Goal: Find specific page/section: Find specific page/section

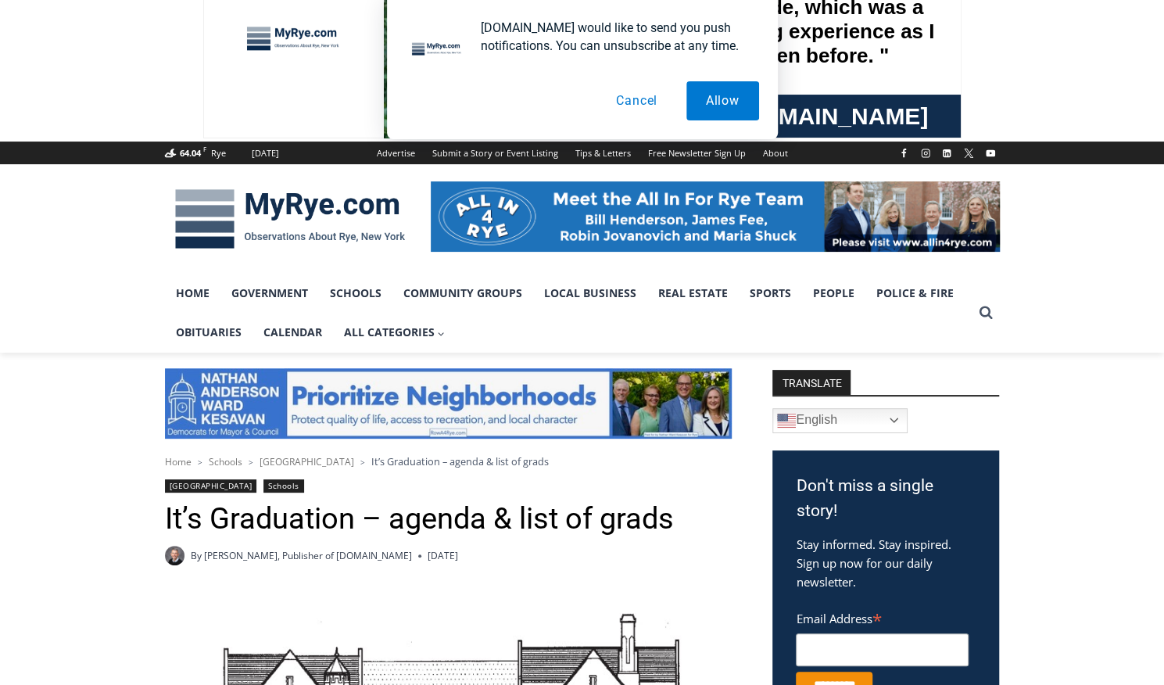
scroll to position [64, 0]
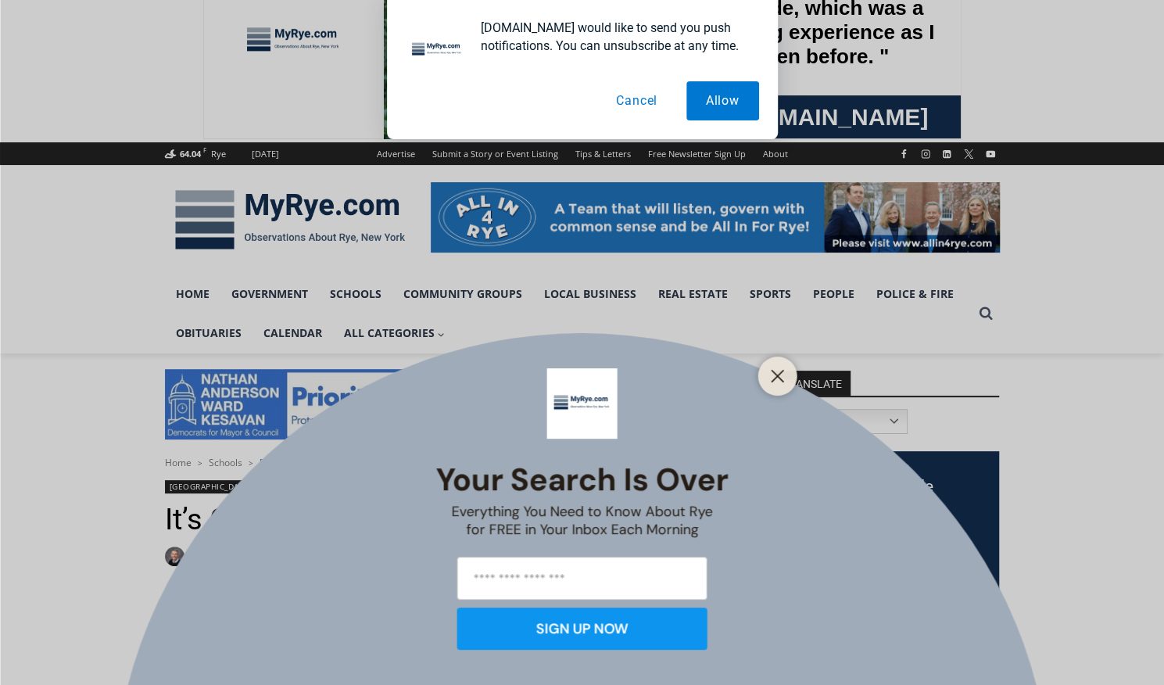
click at [627, 113] on button "Cancel" at bounding box center [637, 100] width 81 height 39
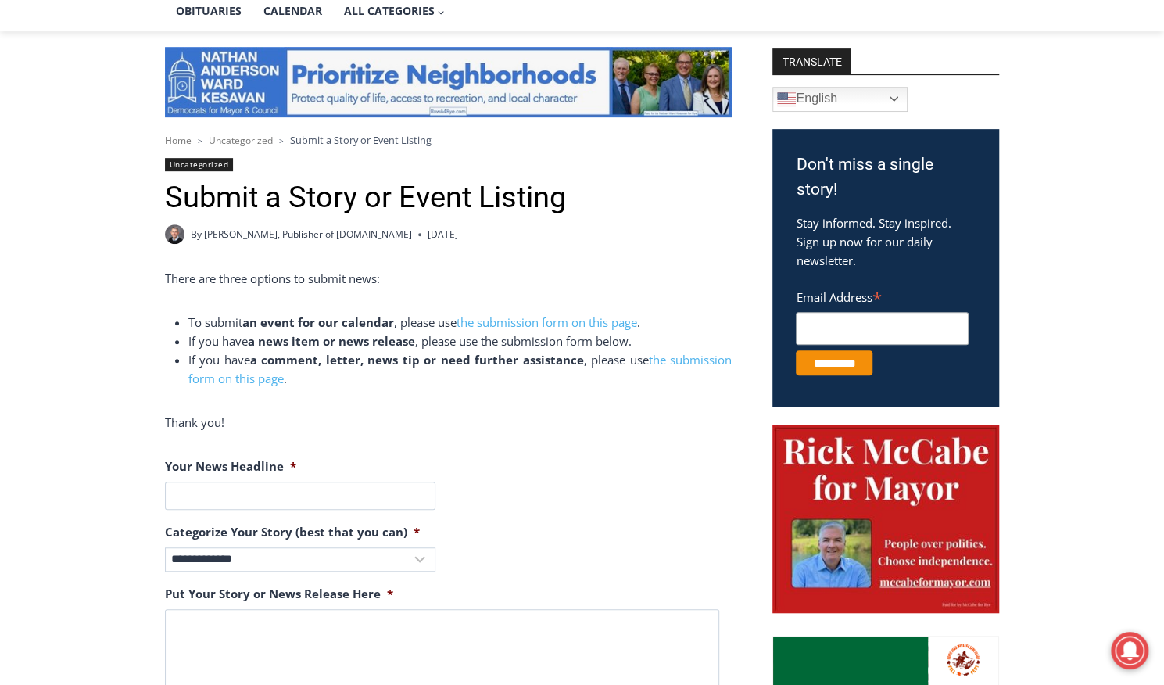
scroll to position [399, 0]
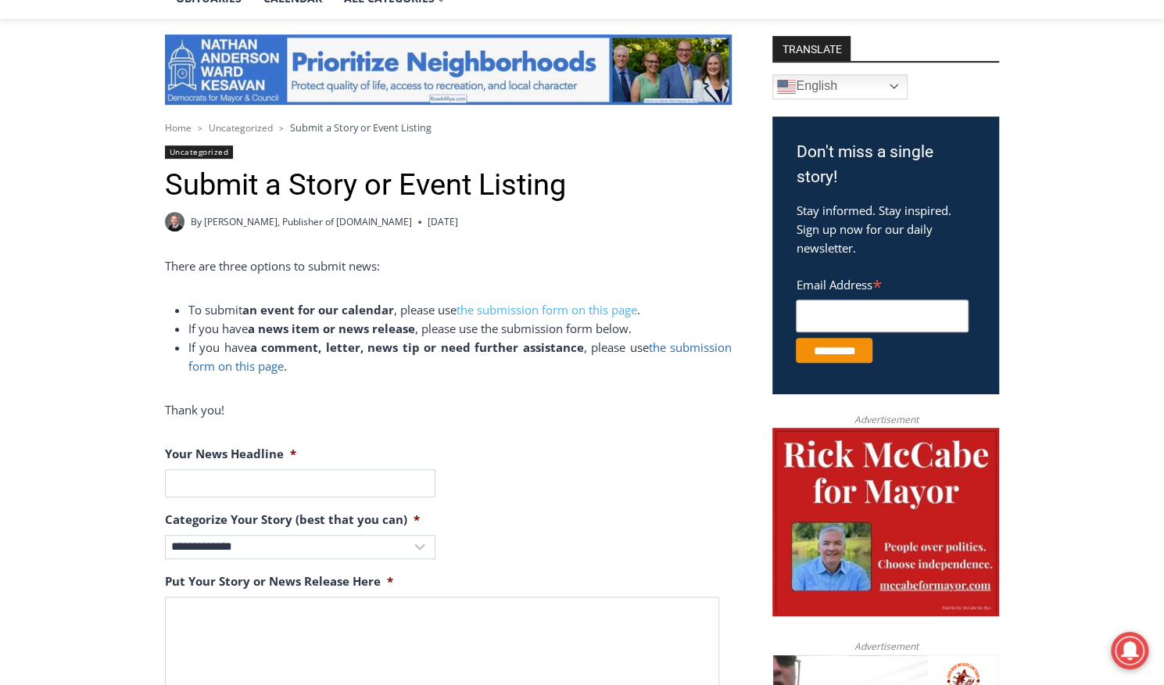
click at [679, 349] on link "the submission form on this page" at bounding box center [459, 356] width 543 height 34
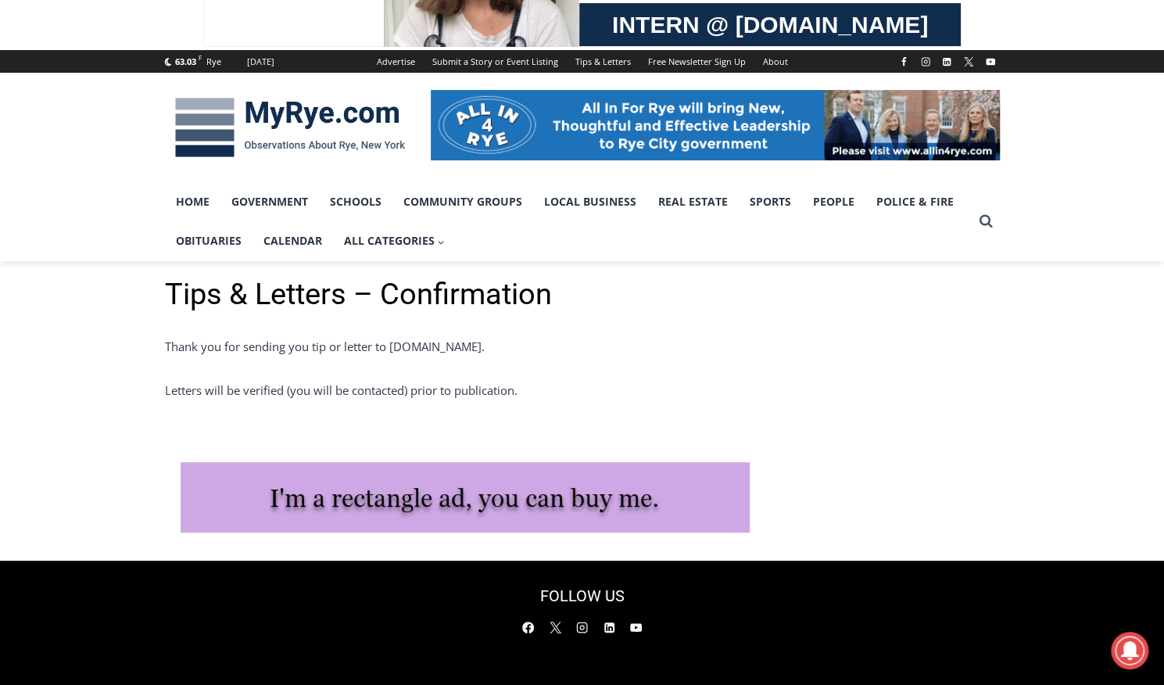
scroll to position [136, 0]
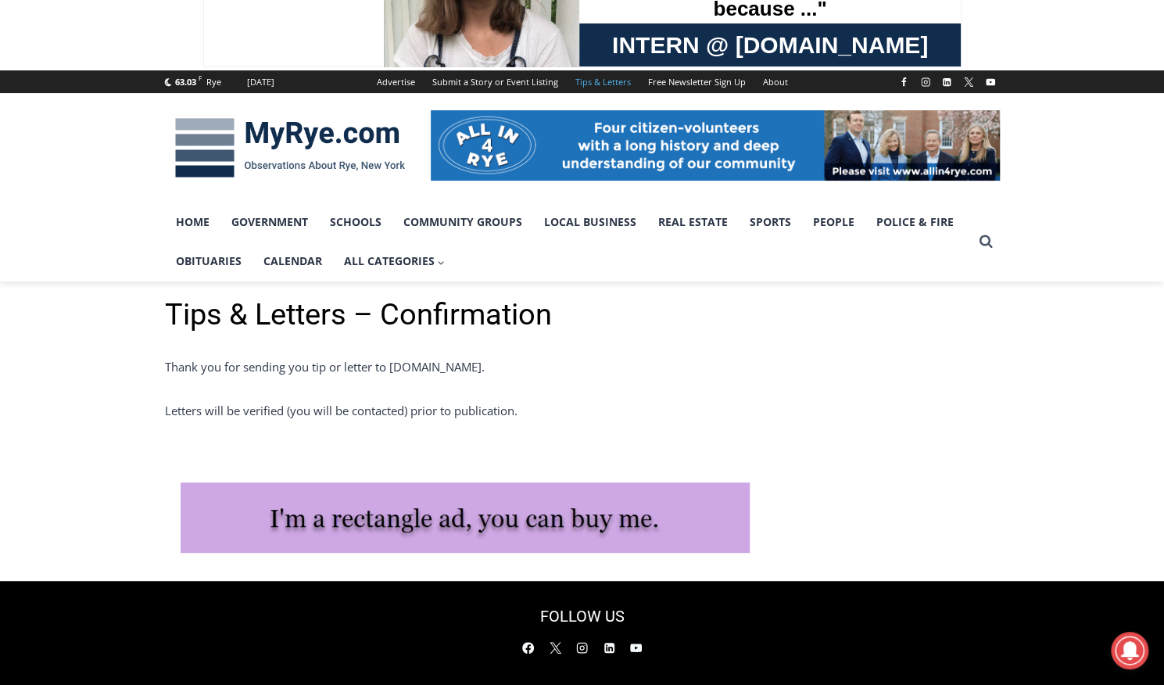
click at [599, 84] on link "Tips & Letters" at bounding box center [603, 81] width 73 height 23
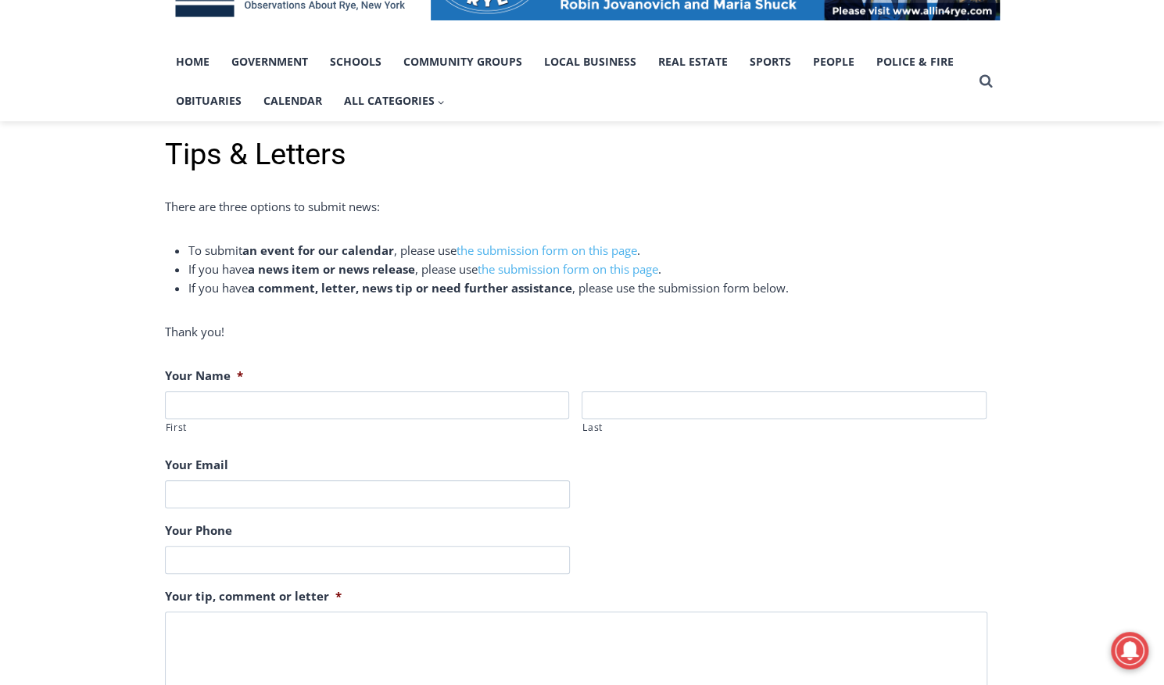
scroll to position [297, 0]
